Goal: Navigation & Orientation: Find specific page/section

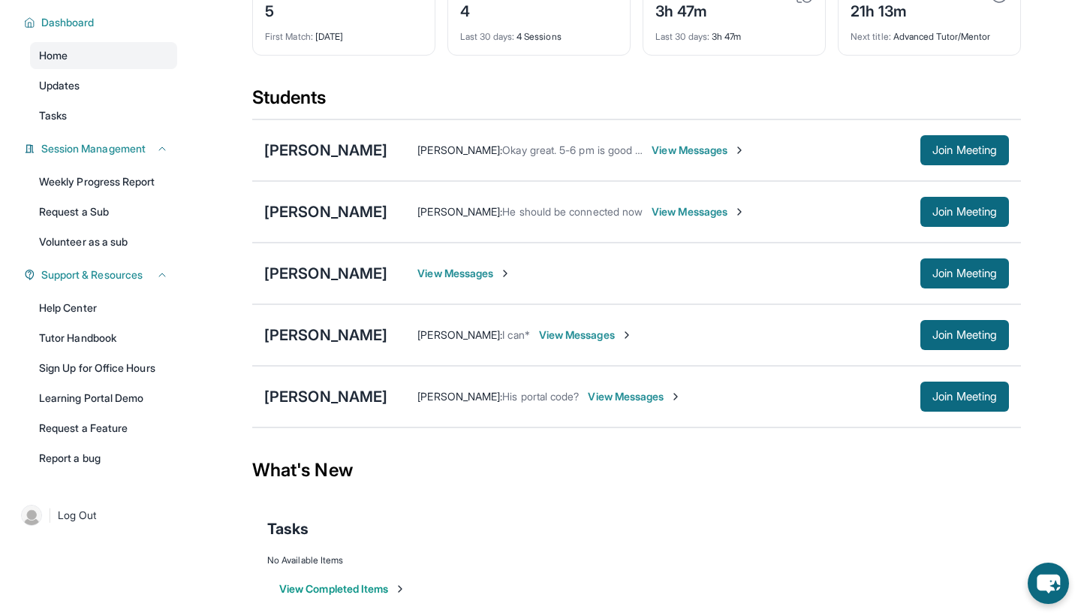
scroll to position [113, 0]
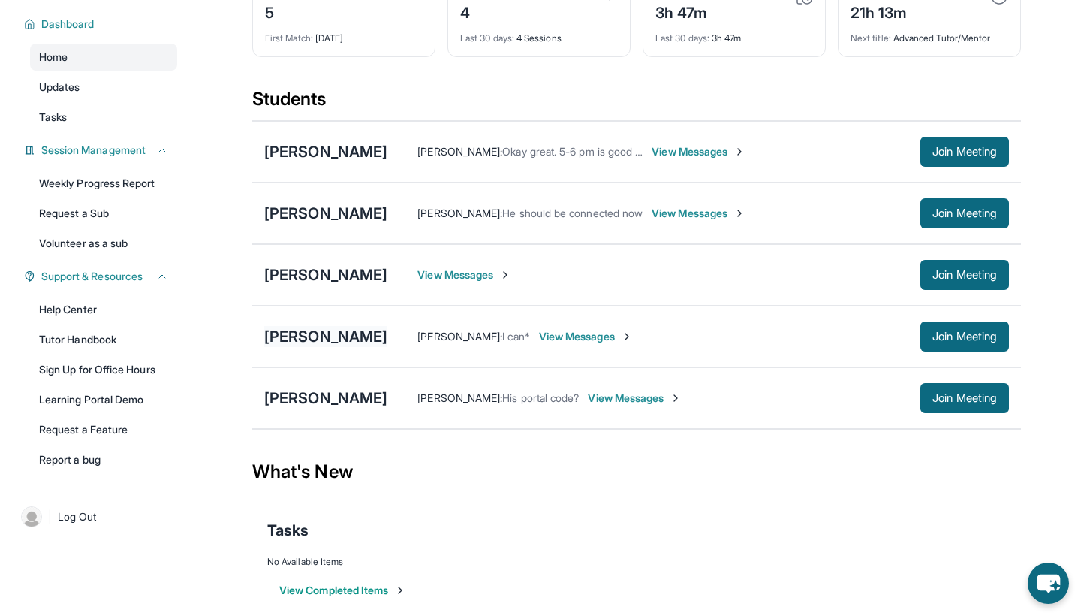
click at [342, 339] on div "[PERSON_NAME]" at bounding box center [325, 336] width 123 height 21
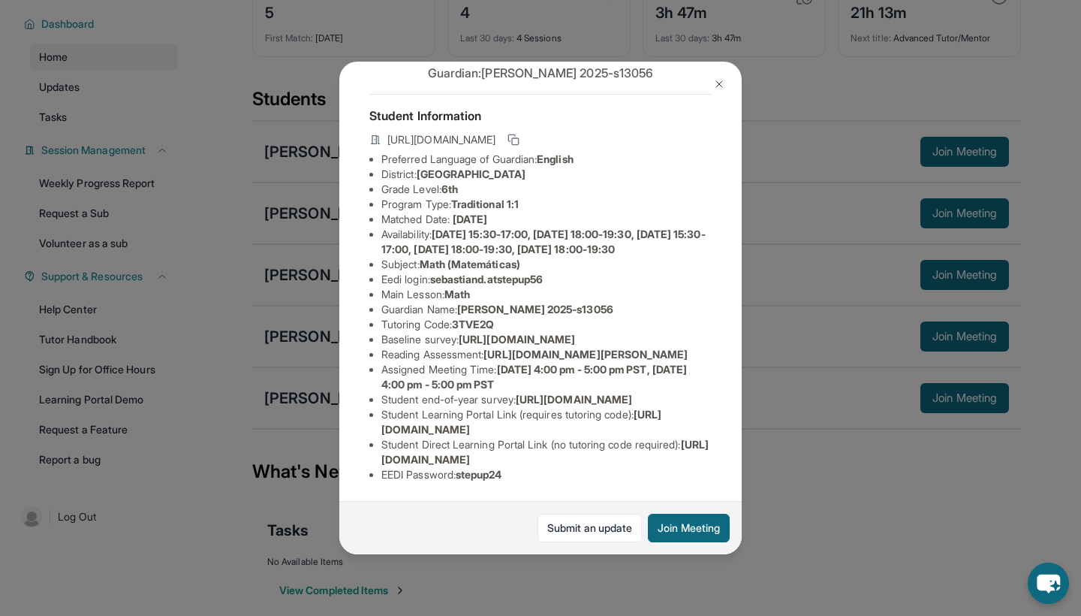
scroll to position [199, 1]
click at [722, 83] on img at bounding box center [719, 84] width 12 height 12
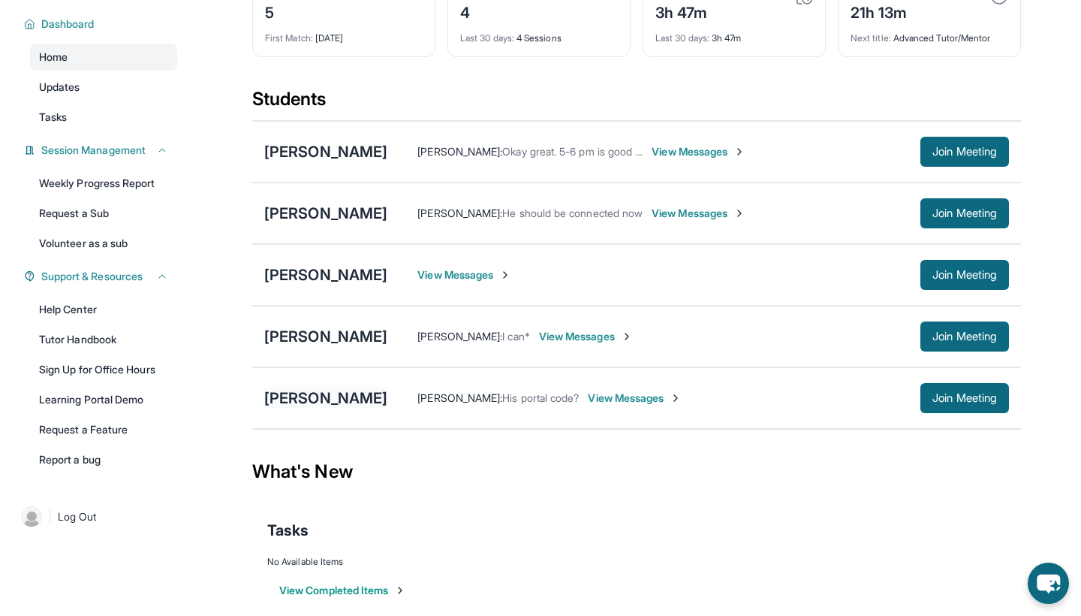
click at [324, 394] on div "[PERSON_NAME]" at bounding box center [325, 398] width 123 height 21
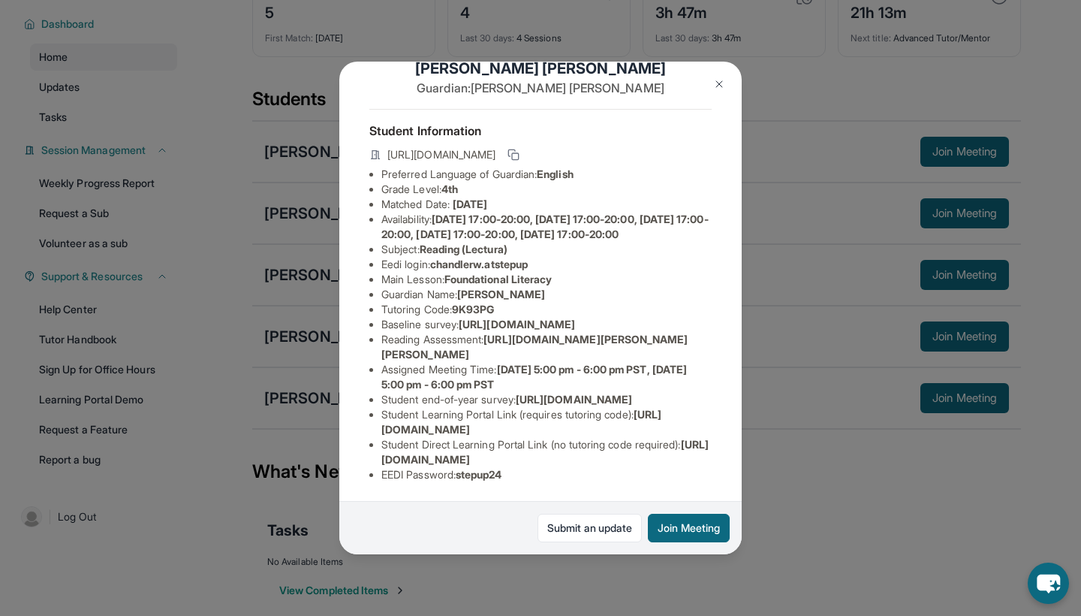
scroll to position [154, 0]
click at [723, 80] on img at bounding box center [719, 84] width 12 height 12
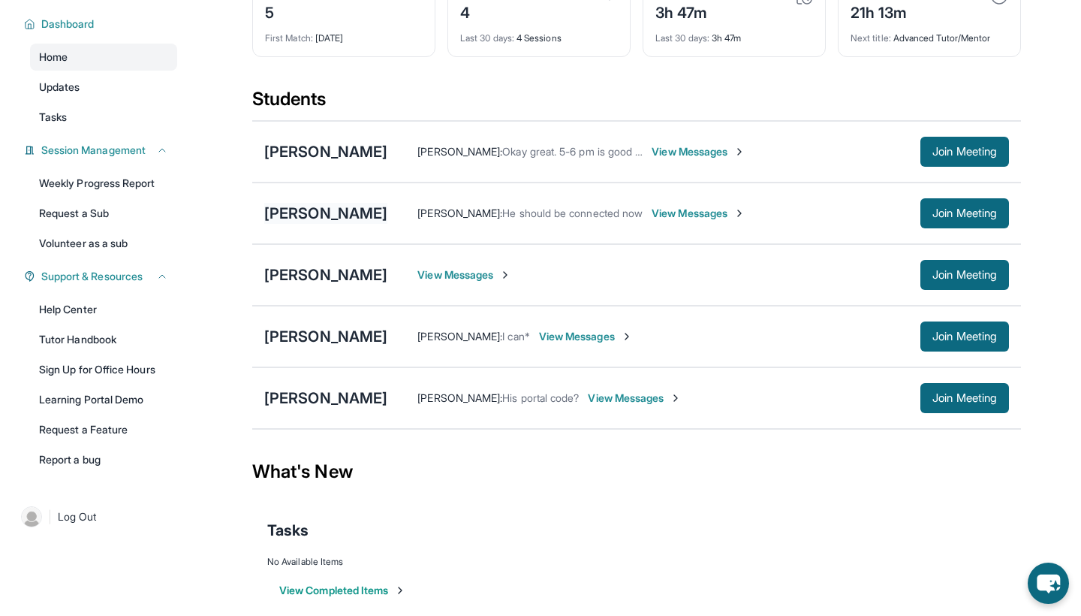
click at [371, 212] on div "[PERSON_NAME]" at bounding box center [325, 213] width 123 height 21
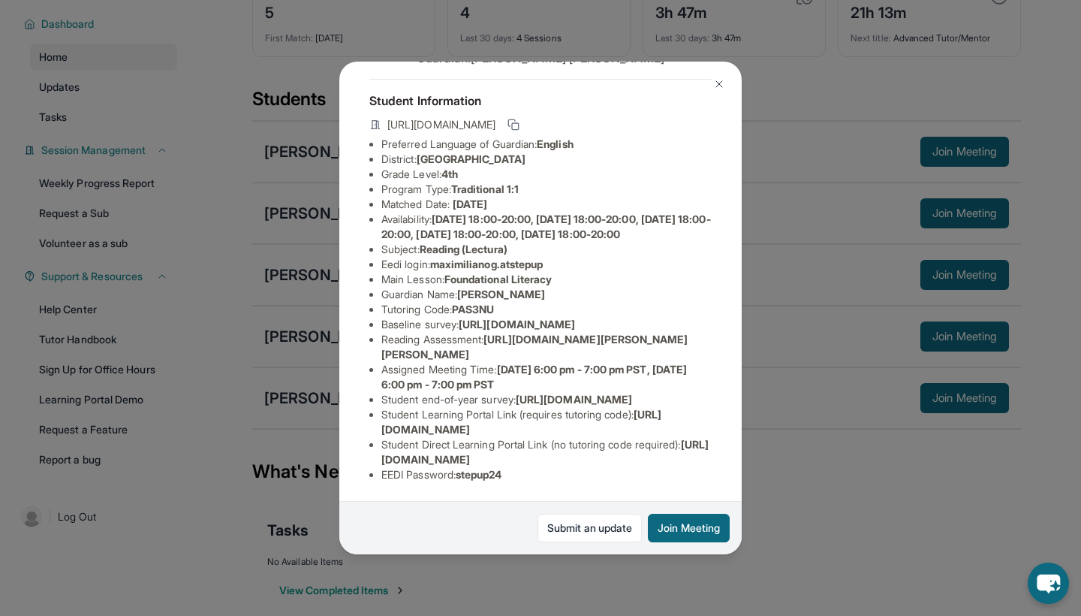
scroll to position [99, 0]
click at [715, 80] on img at bounding box center [719, 84] width 12 height 12
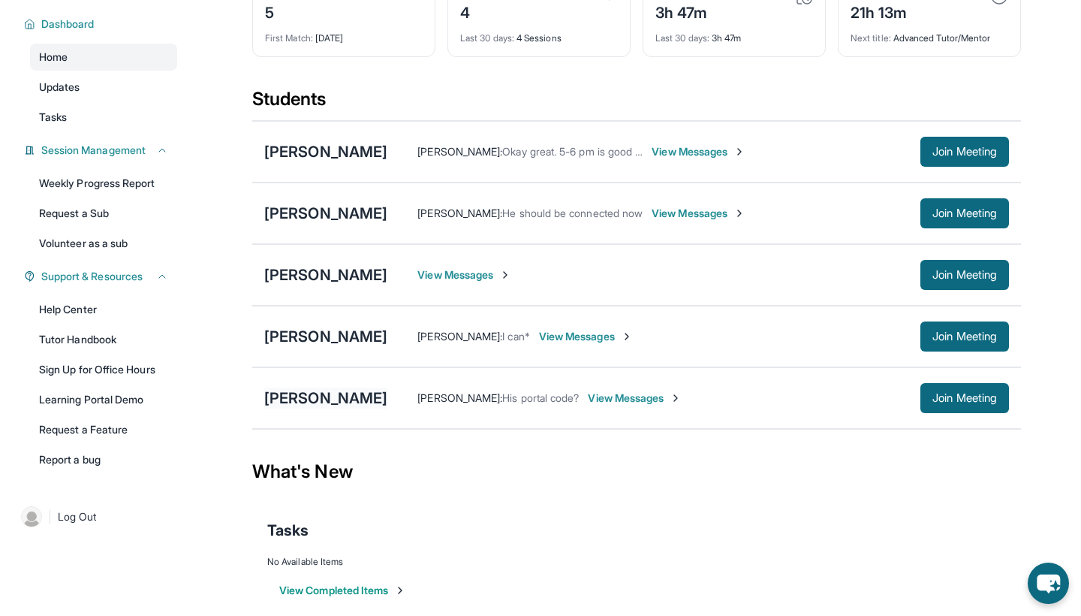
click at [346, 404] on div "[PERSON_NAME]" at bounding box center [325, 398] width 123 height 21
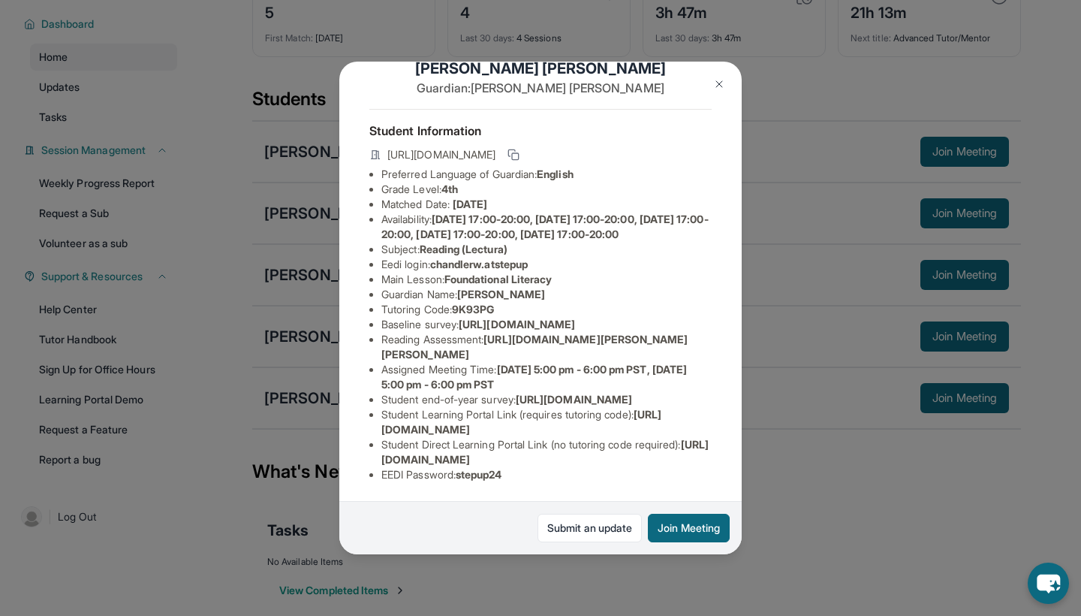
scroll to position [154, 0]
click at [719, 82] on img at bounding box center [719, 84] width 12 height 12
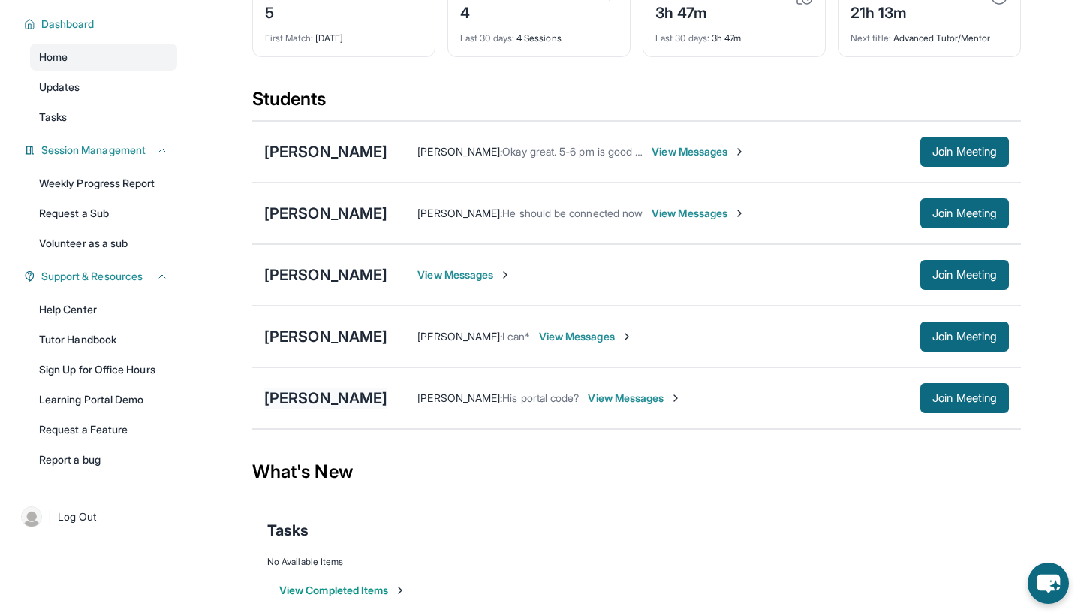
click at [355, 400] on div "[PERSON_NAME]" at bounding box center [325, 398] width 123 height 21
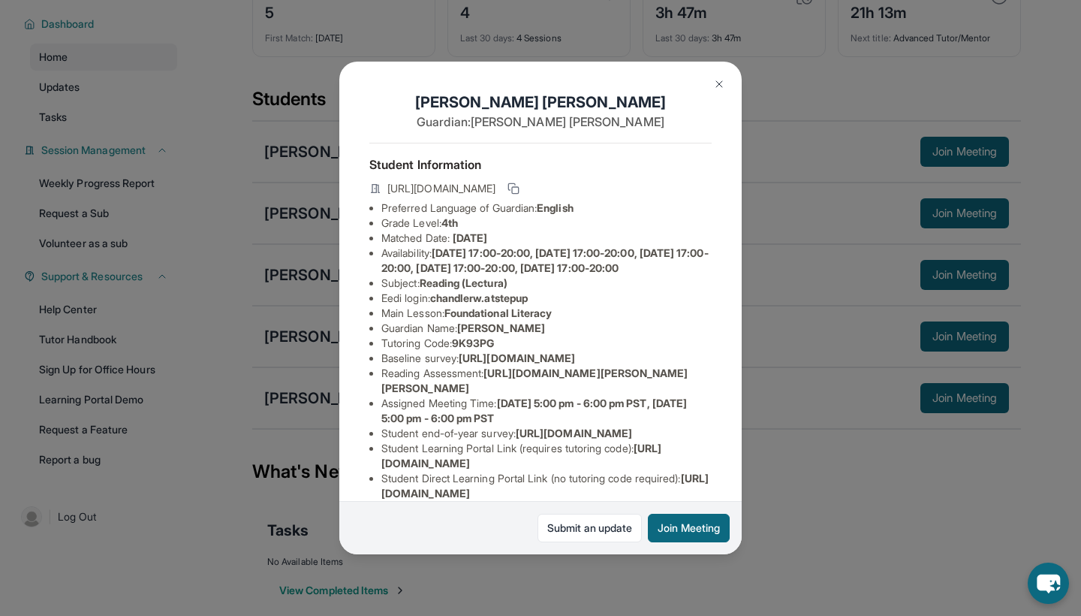
click at [726, 84] on button at bounding box center [719, 84] width 30 height 30
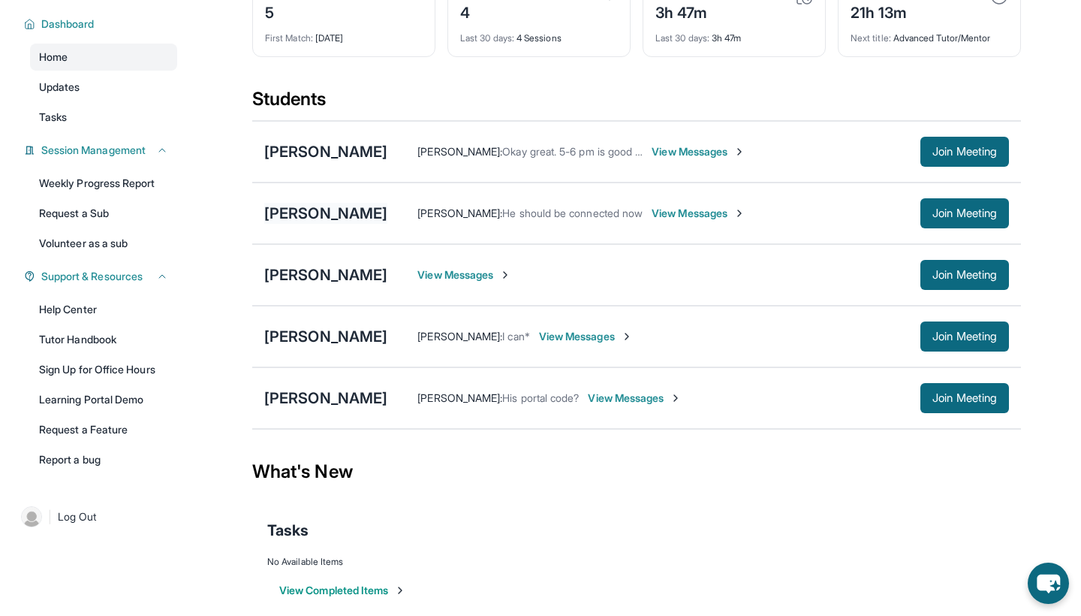
click at [337, 219] on div "[PERSON_NAME]" at bounding box center [325, 213] width 123 height 21
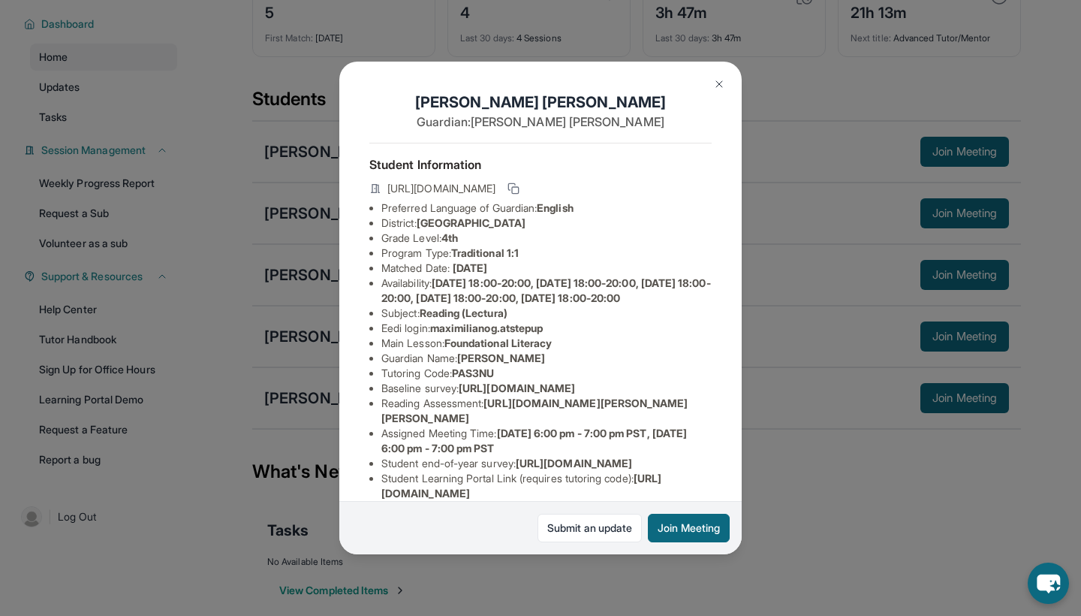
scroll to position [0, 0]
click at [716, 89] on img at bounding box center [719, 84] width 12 height 12
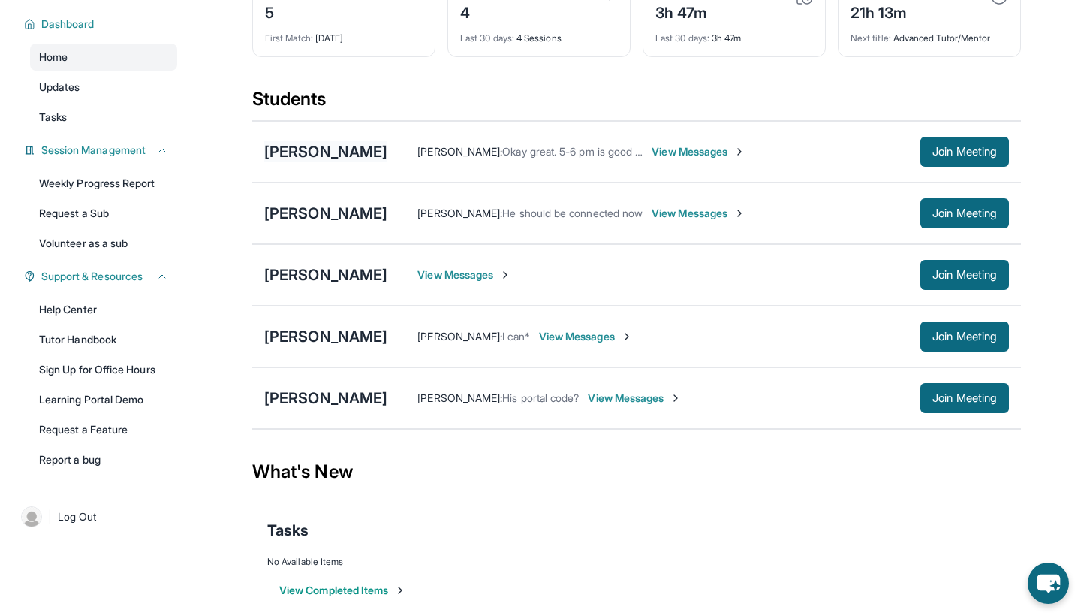
click at [329, 154] on div "[PERSON_NAME]" at bounding box center [325, 151] width 123 height 21
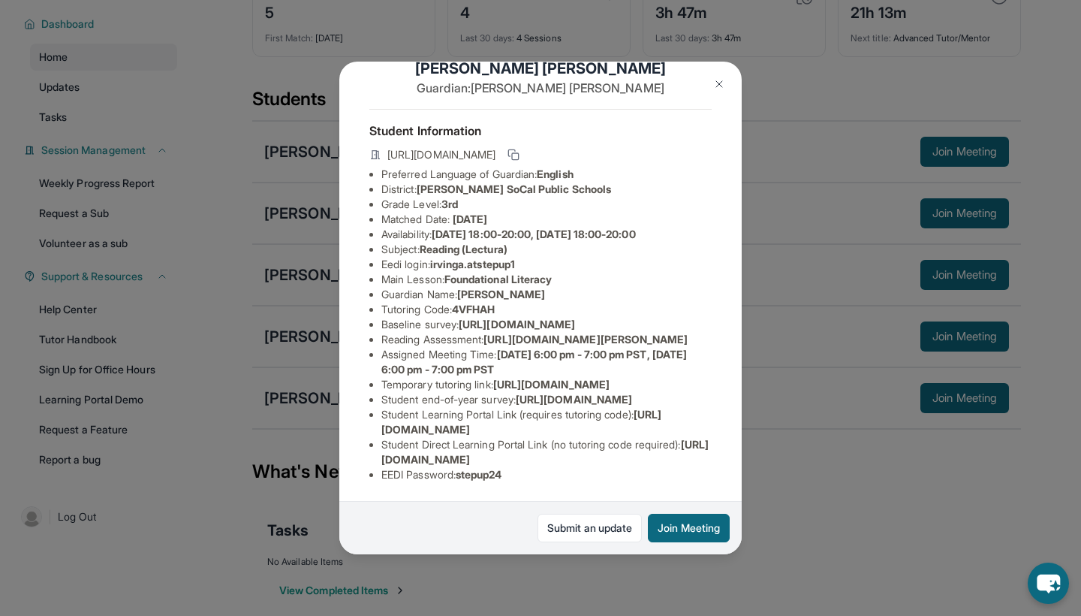
scroll to position [199, 0]
click at [717, 86] on img at bounding box center [719, 84] width 12 height 12
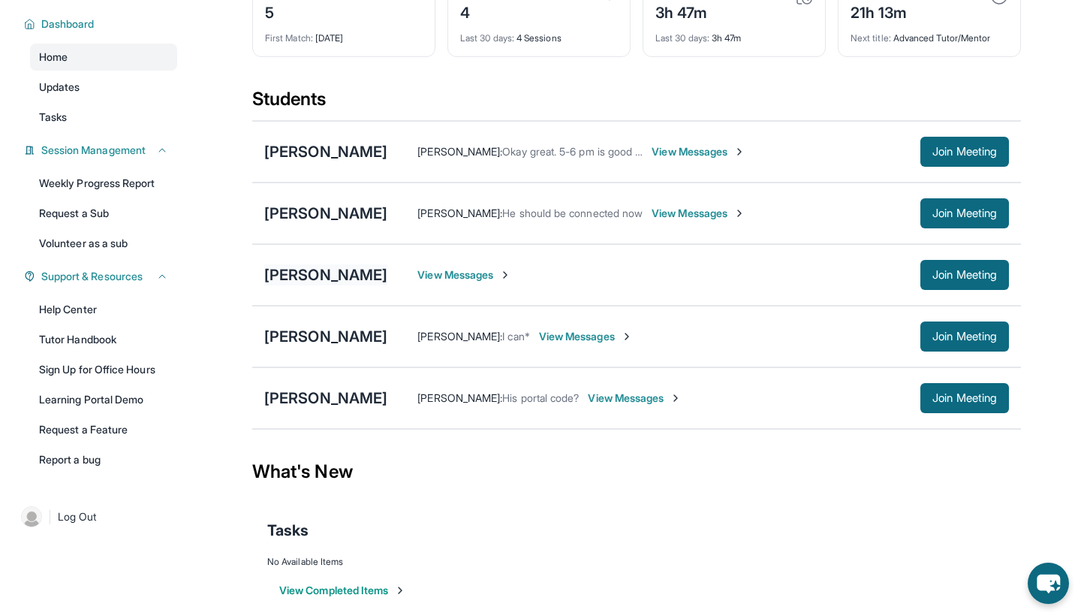
click at [333, 279] on div "[PERSON_NAME]" at bounding box center [325, 274] width 123 height 21
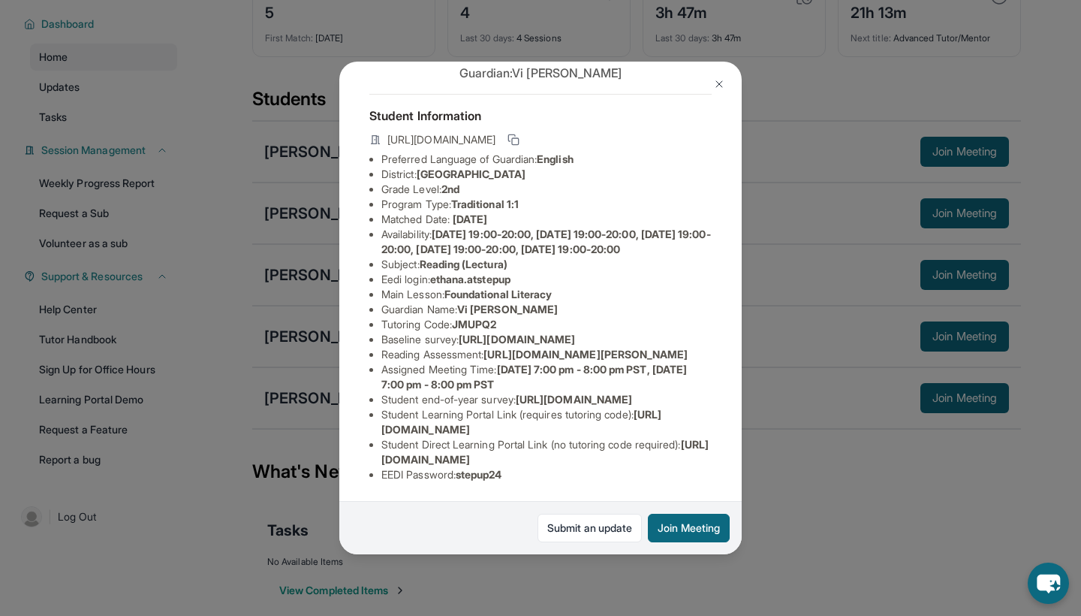
scroll to position [184, 0]
click at [715, 78] on img at bounding box center [719, 84] width 12 height 12
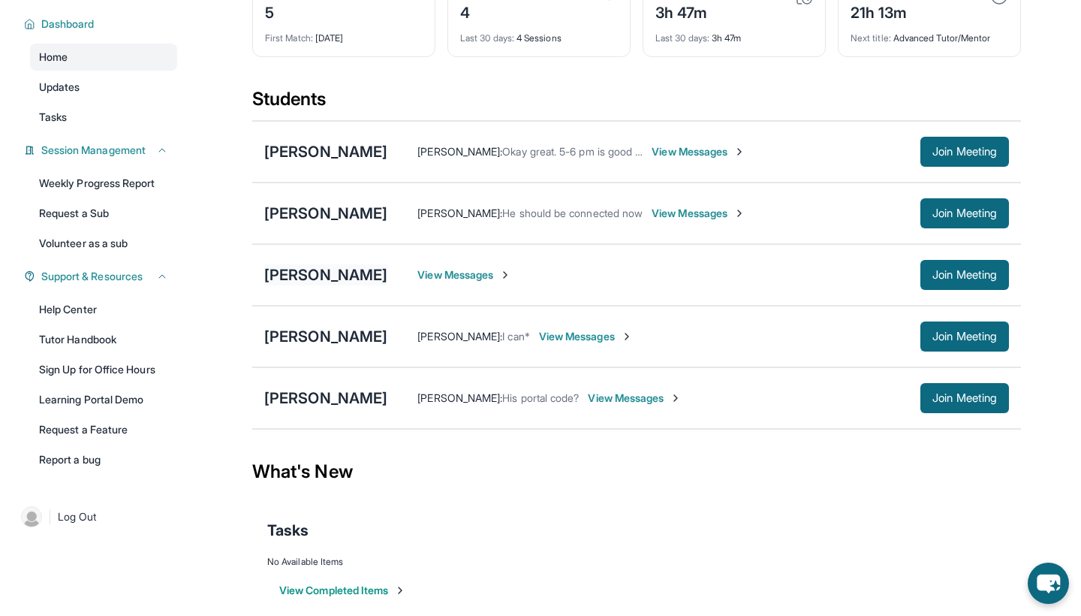
click at [325, 269] on div "[PERSON_NAME]" at bounding box center [325, 274] width 123 height 21
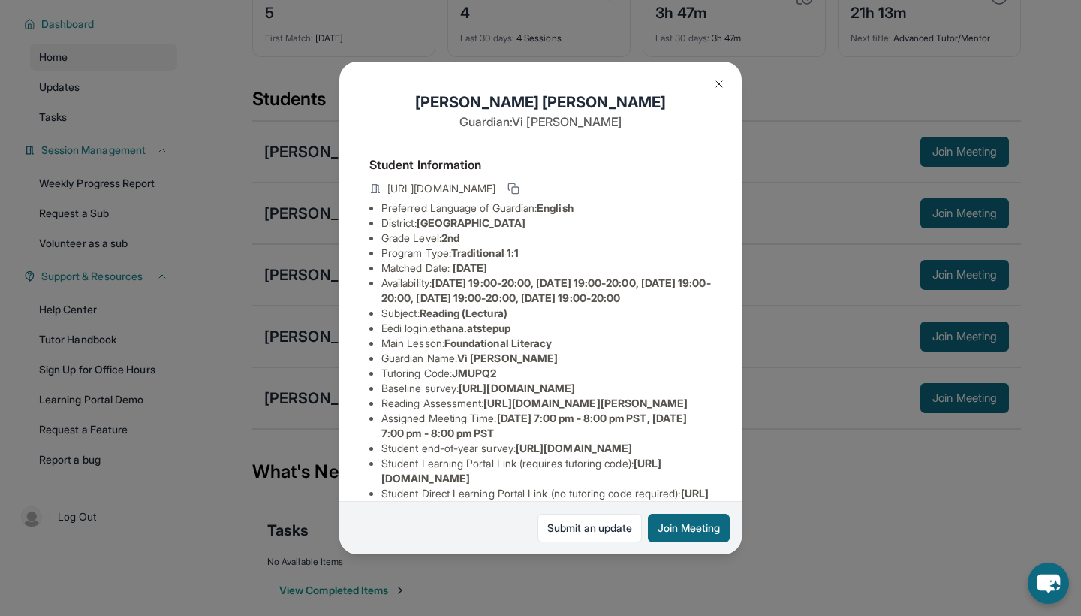
click at [719, 84] on img at bounding box center [719, 84] width 12 height 12
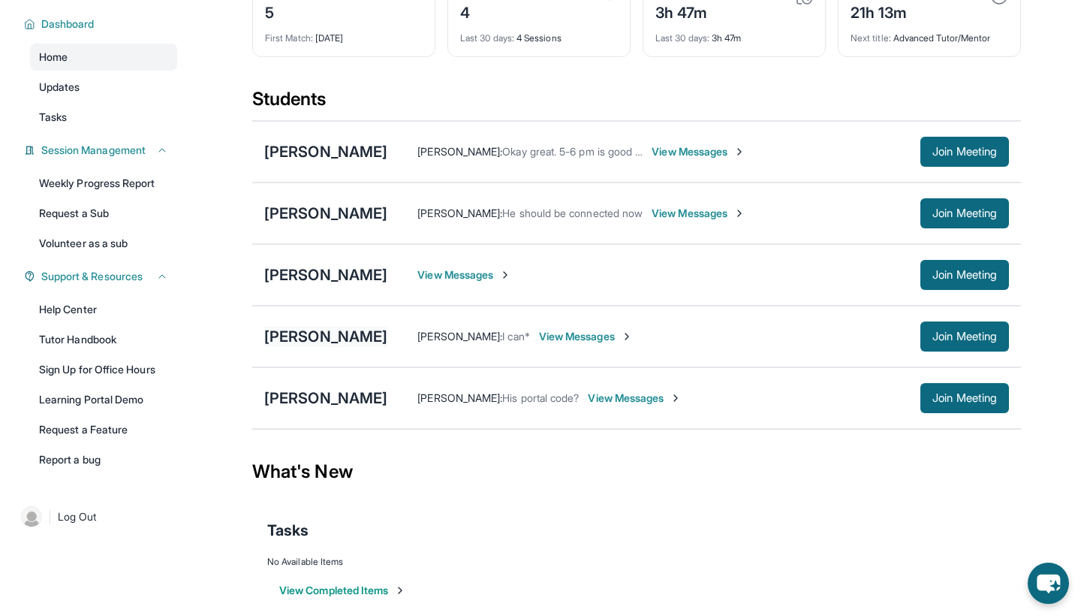
click at [334, 343] on div "[PERSON_NAME]" at bounding box center [325, 336] width 123 height 21
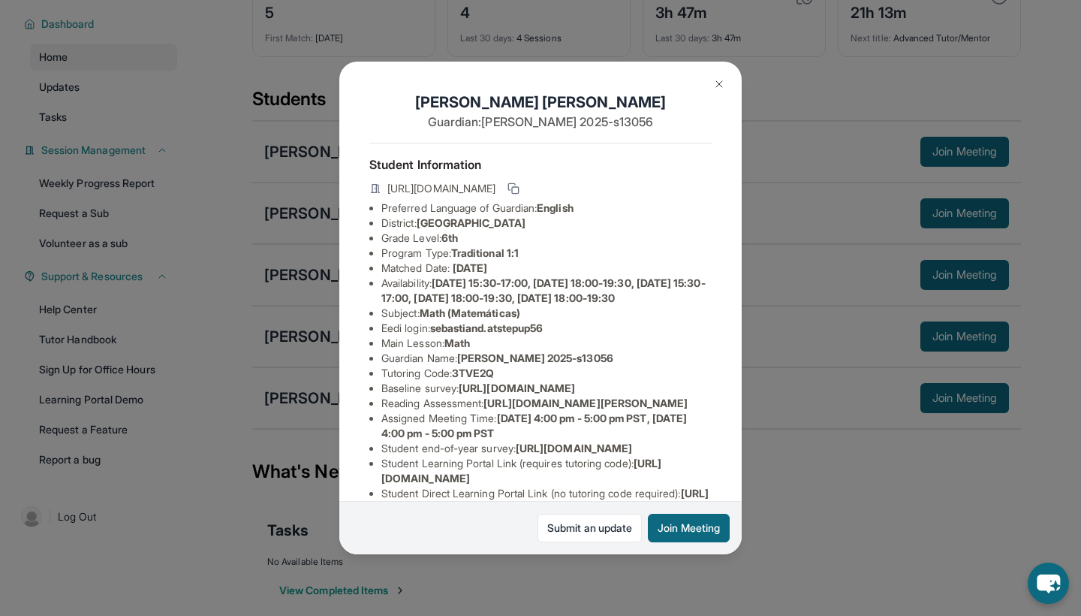
scroll to position [0, 0]
click at [718, 85] on img at bounding box center [719, 84] width 12 height 12
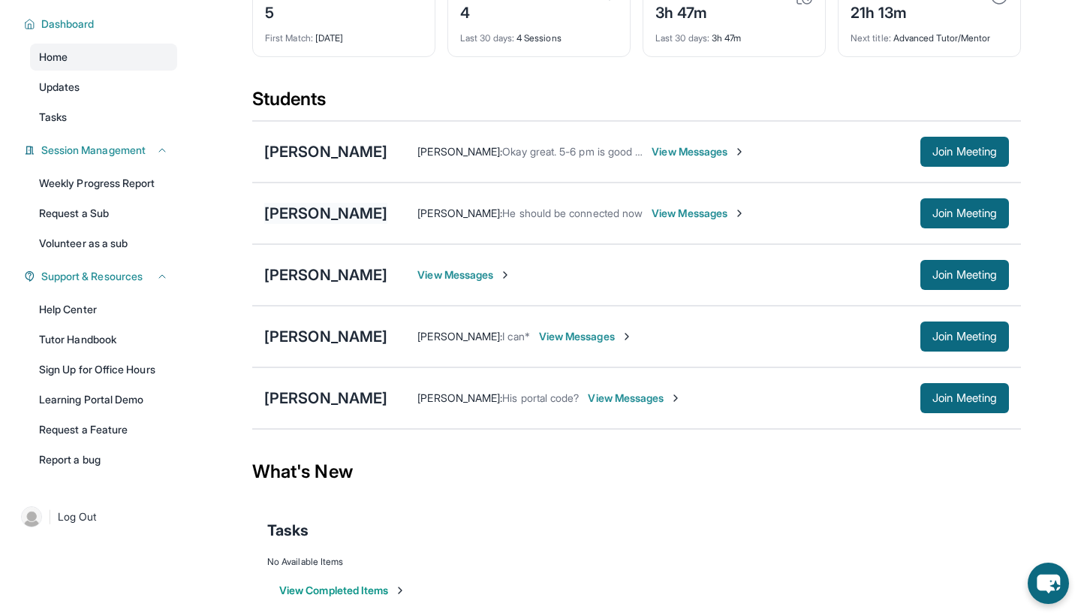
click at [353, 215] on div "[PERSON_NAME]" at bounding box center [325, 213] width 123 height 21
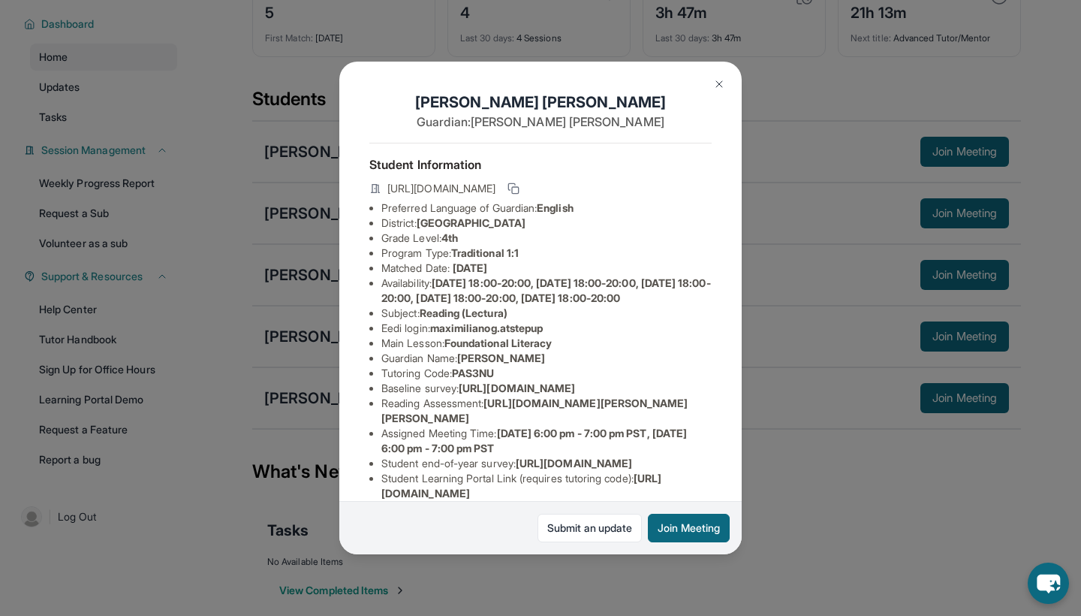
click at [716, 79] on img at bounding box center [719, 84] width 12 height 12
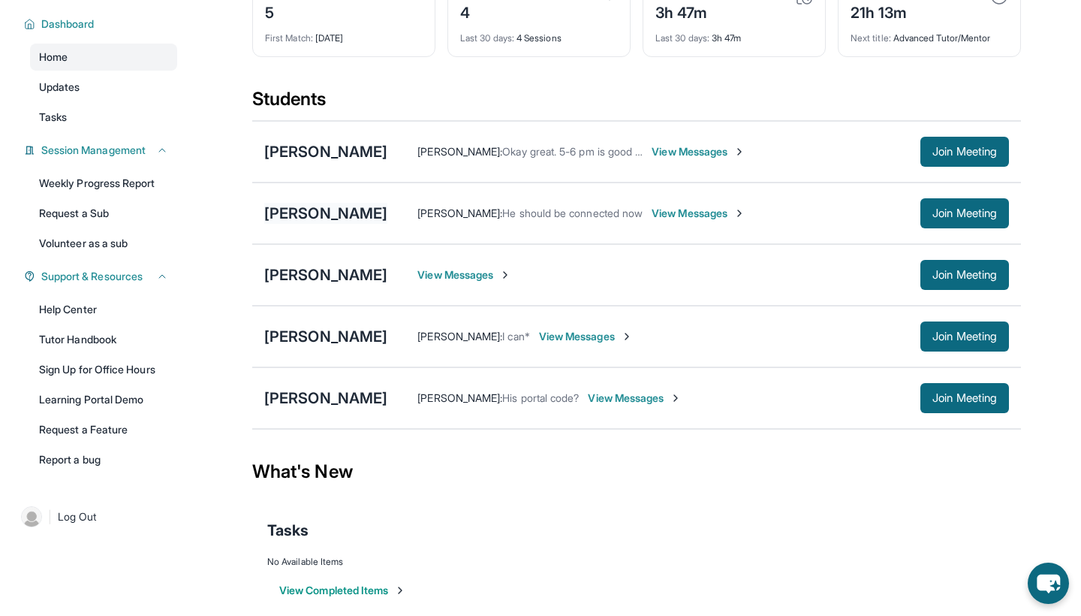
click at [291, 206] on div "[PERSON_NAME]" at bounding box center [325, 213] width 123 height 21
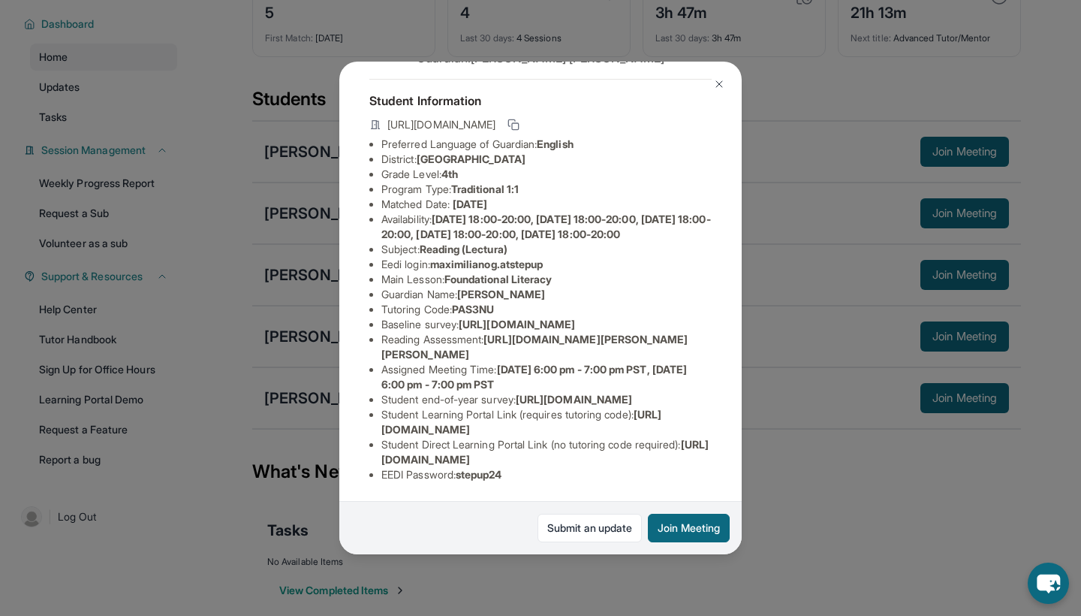
scroll to position [184, 0]
click at [724, 82] on img at bounding box center [719, 84] width 12 height 12
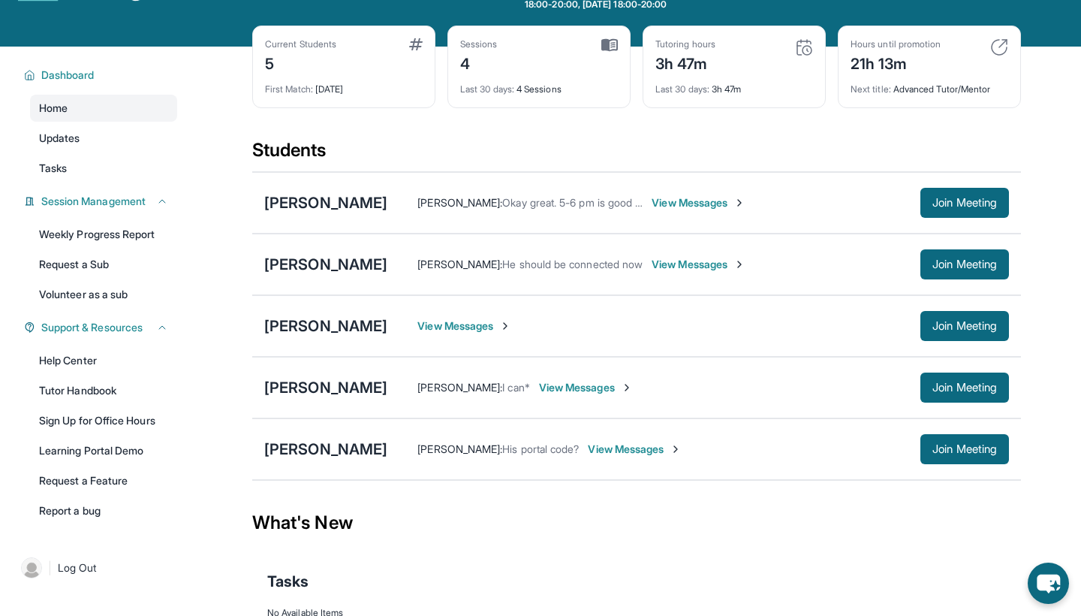
scroll to position [51, 0]
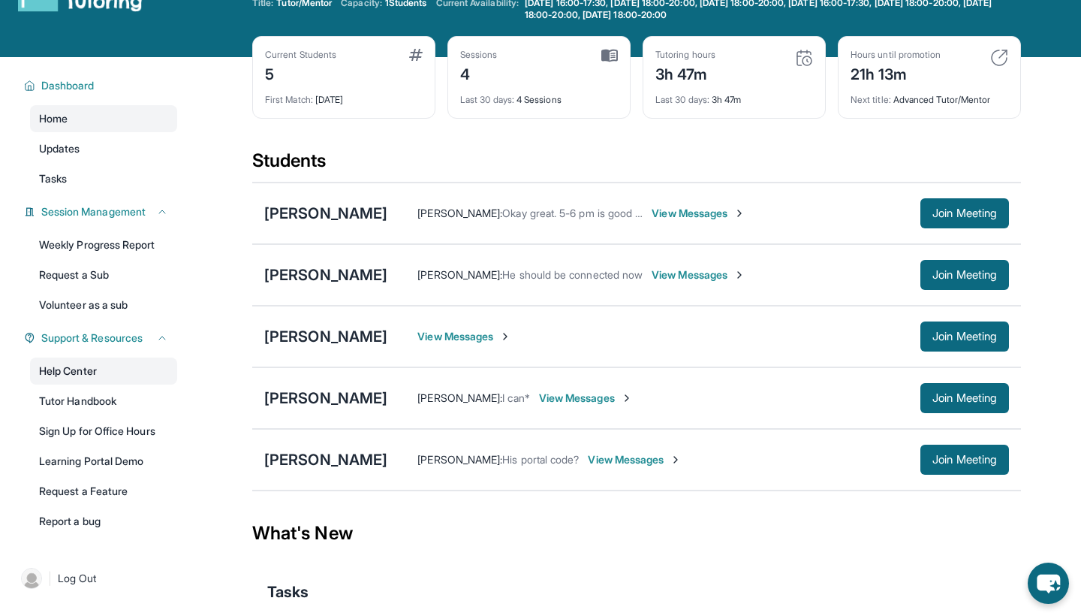
click at [101, 363] on link "Help Center" at bounding box center [103, 370] width 147 height 27
click at [101, 373] on link "Help Center" at bounding box center [103, 370] width 147 height 27
